Goal: Task Accomplishment & Management: Manage account settings

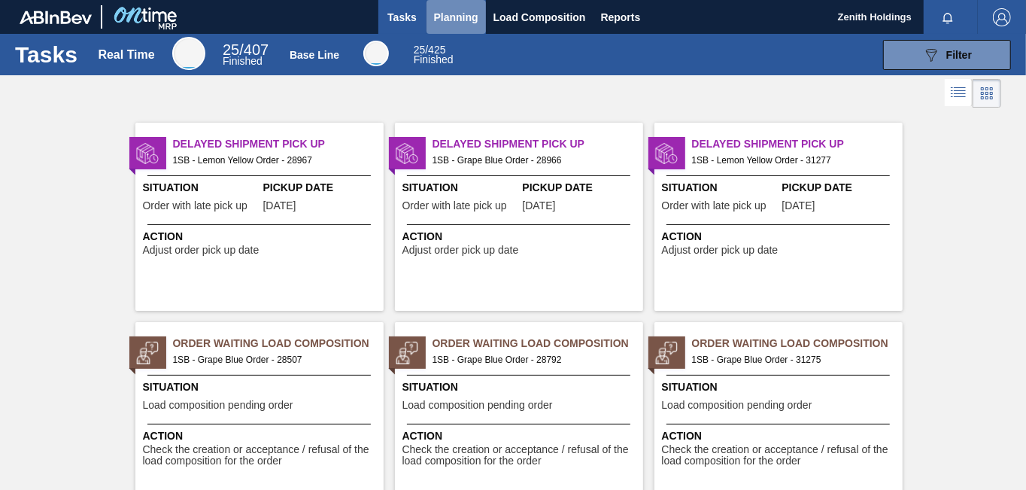
click at [450, 14] on span "Planning" at bounding box center [456, 17] width 44 height 18
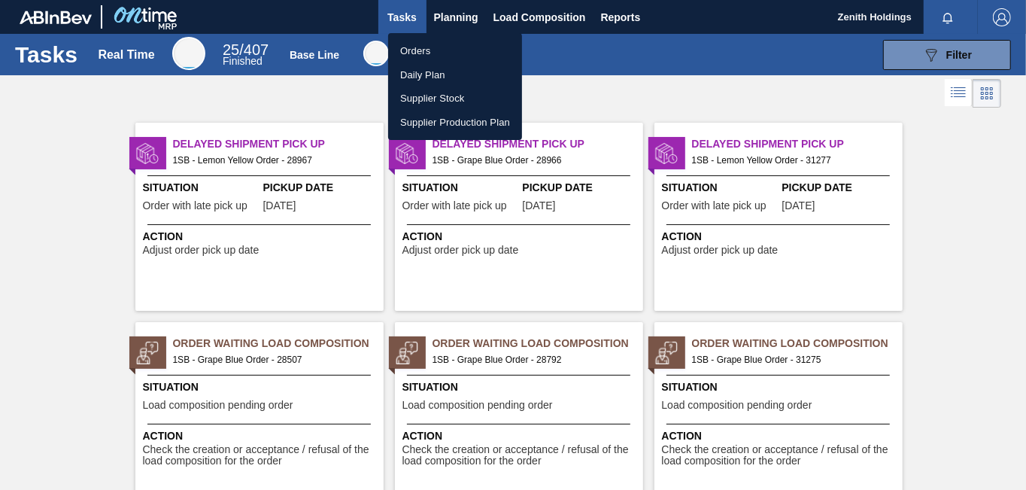
click at [417, 52] on li "Orders" at bounding box center [455, 51] width 134 height 24
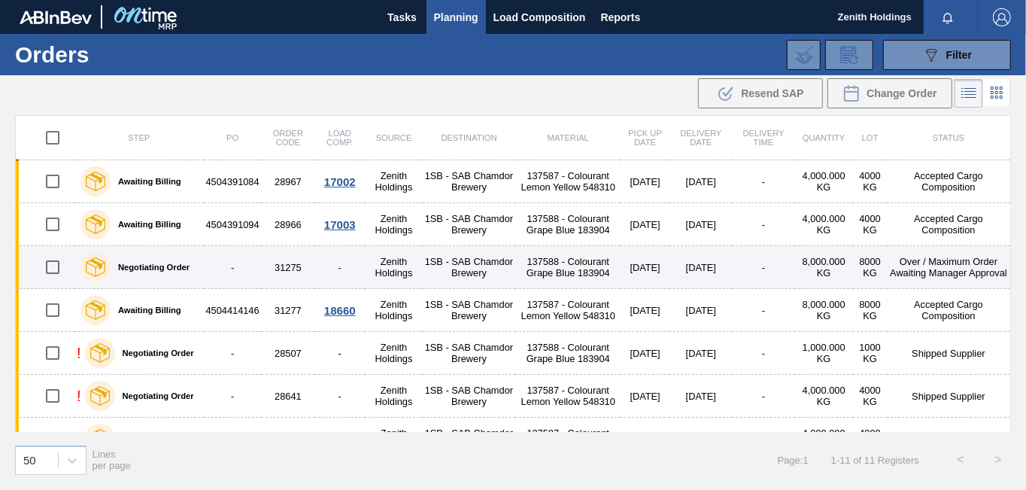
click at [53, 263] on input "checkbox" at bounding box center [53, 267] width 32 height 32
checkbox input "true"
click at [185, 268] on label "Negotiating Order" at bounding box center [150, 267] width 79 height 9
click at [262, 268] on td "31275" at bounding box center [288, 267] width 53 height 43
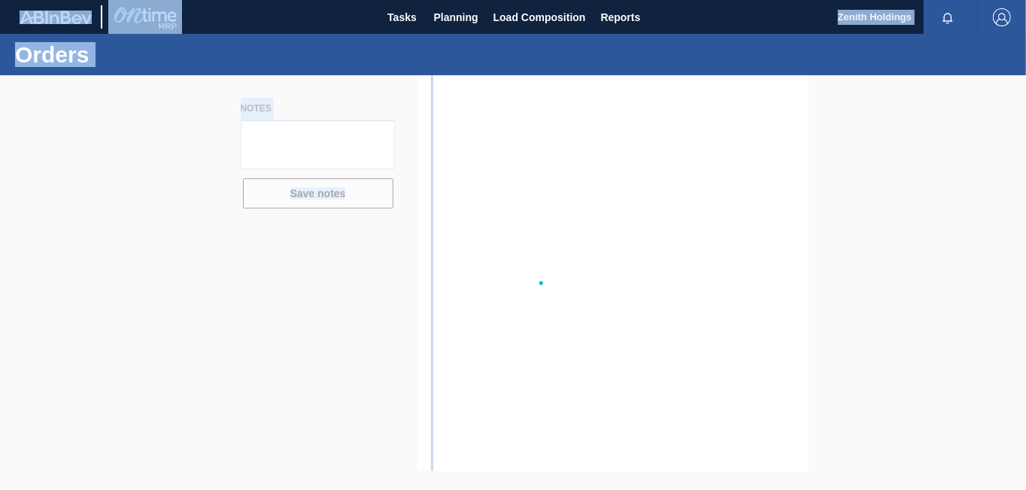
click at [262, 268] on div at bounding box center [513, 282] width 1026 height 414
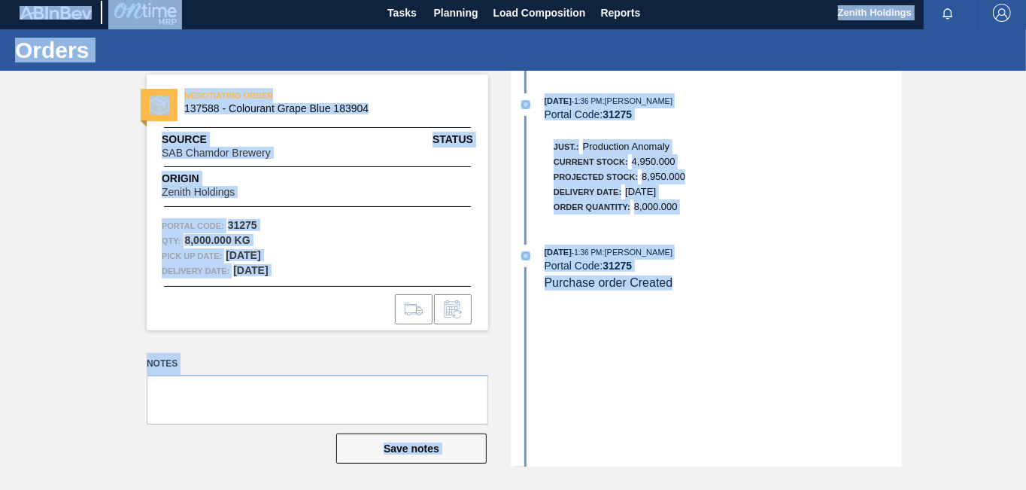
scroll to position [6, 0]
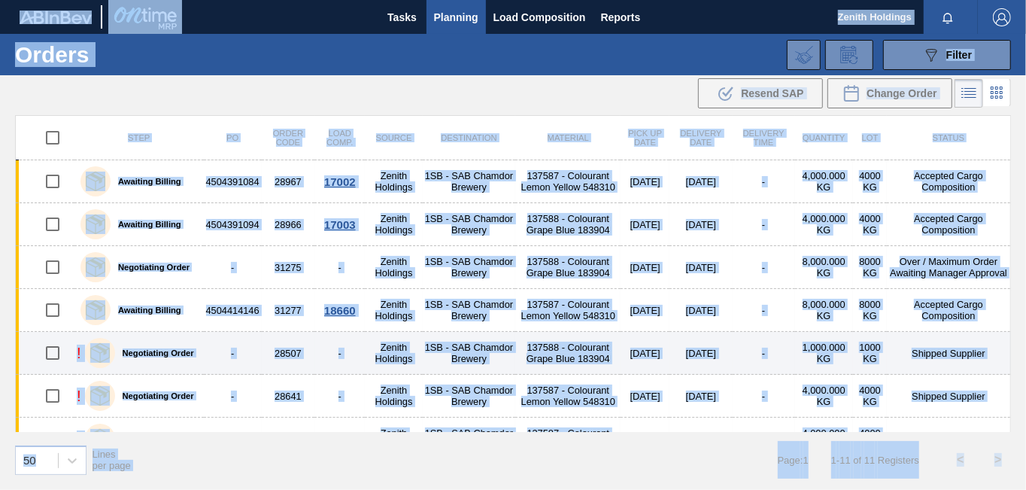
click at [502, 342] on td "1SB - SAB Chamdor Brewery" at bounding box center [469, 353] width 93 height 43
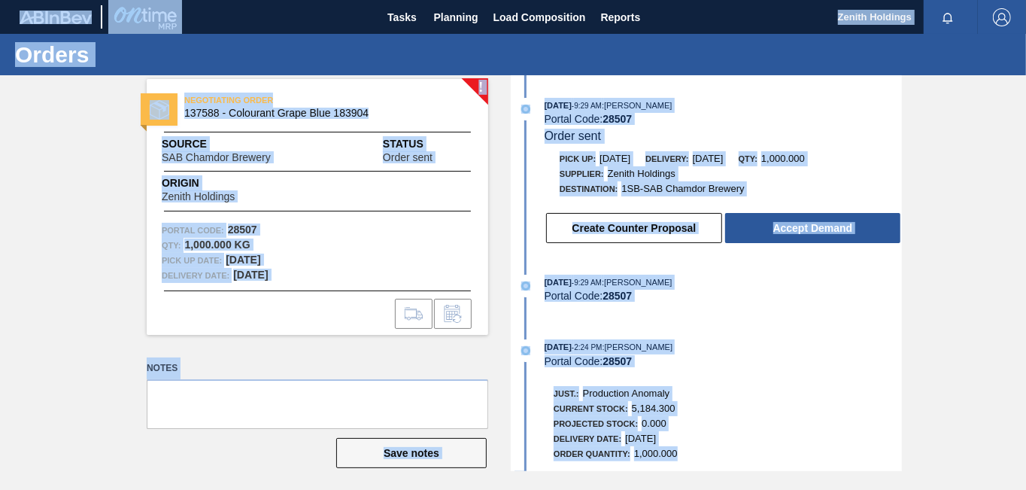
drag, startPoint x: 726, startPoint y: 283, endPoint x: 486, endPoint y: 207, distance: 251.7
click at [725, 281] on div "[DATE] 9:29 AM : [PERSON_NAME]" at bounding box center [723, 282] width 357 height 15
click at [747, 273] on div "[DATE] 9:29 AM : [PERSON_NAME] Portal Code: 28507 Order sent Pick up: [DATE] De…" at bounding box center [708, 273] width 387 height 396
click at [984, 166] on div "! NEGOTIATING ORDER 137588 - Colourant Grape Blue 183904 Source SAB Chamdor Bre…" at bounding box center [513, 273] width 1026 height 396
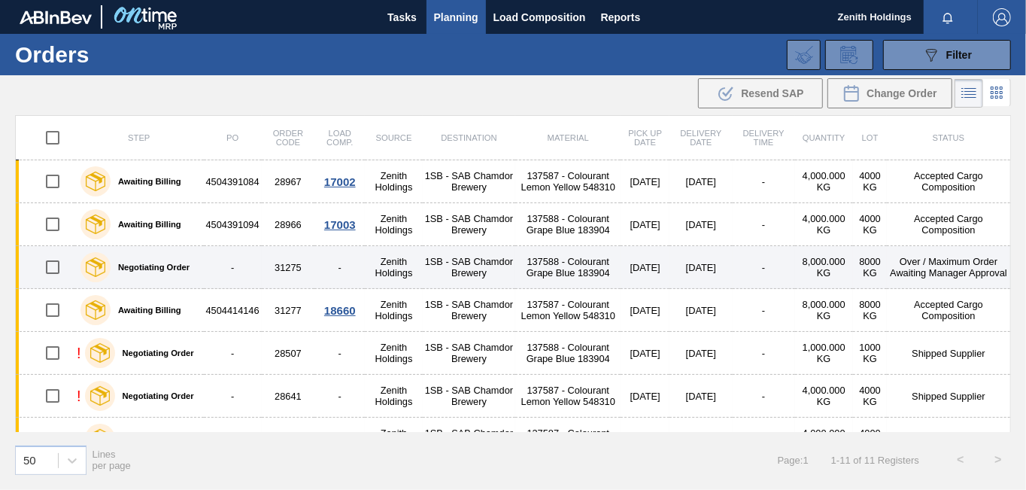
click at [53, 266] on input "checkbox" at bounding box center [53, 267] width 32 height 32
checkbox input "true"
click at [254, 264] on td "-" at bounding box center [233, 267] width 58 height 43
